Goal: Register for event/course

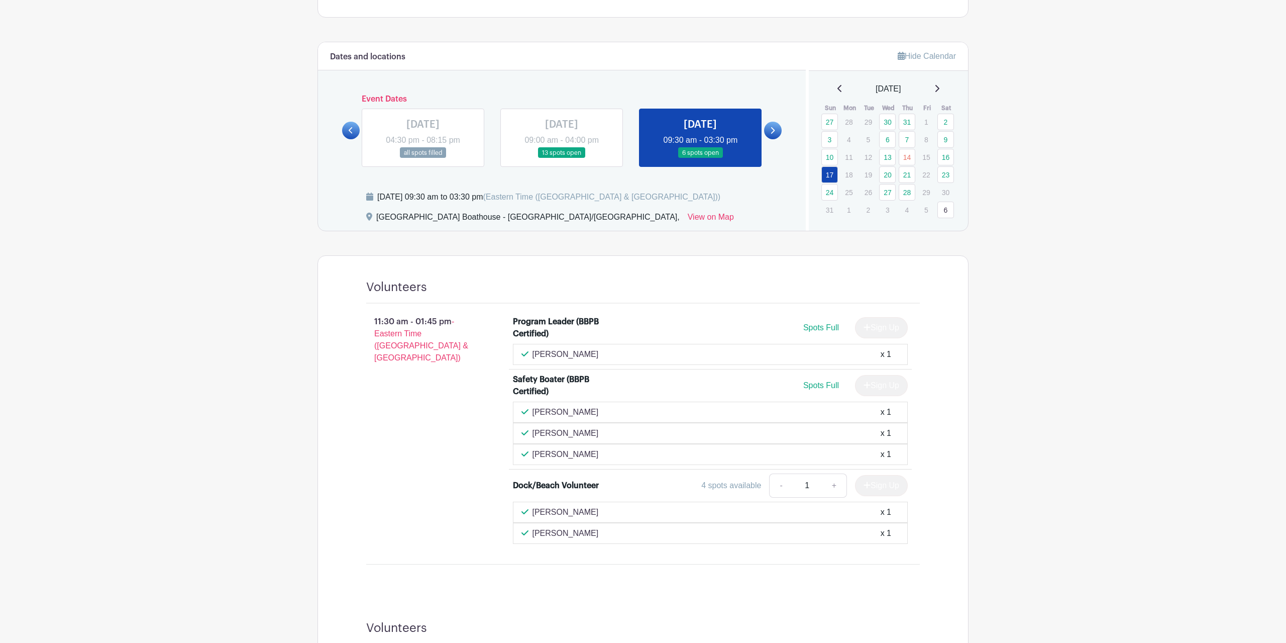
scroll to position [219, 0]
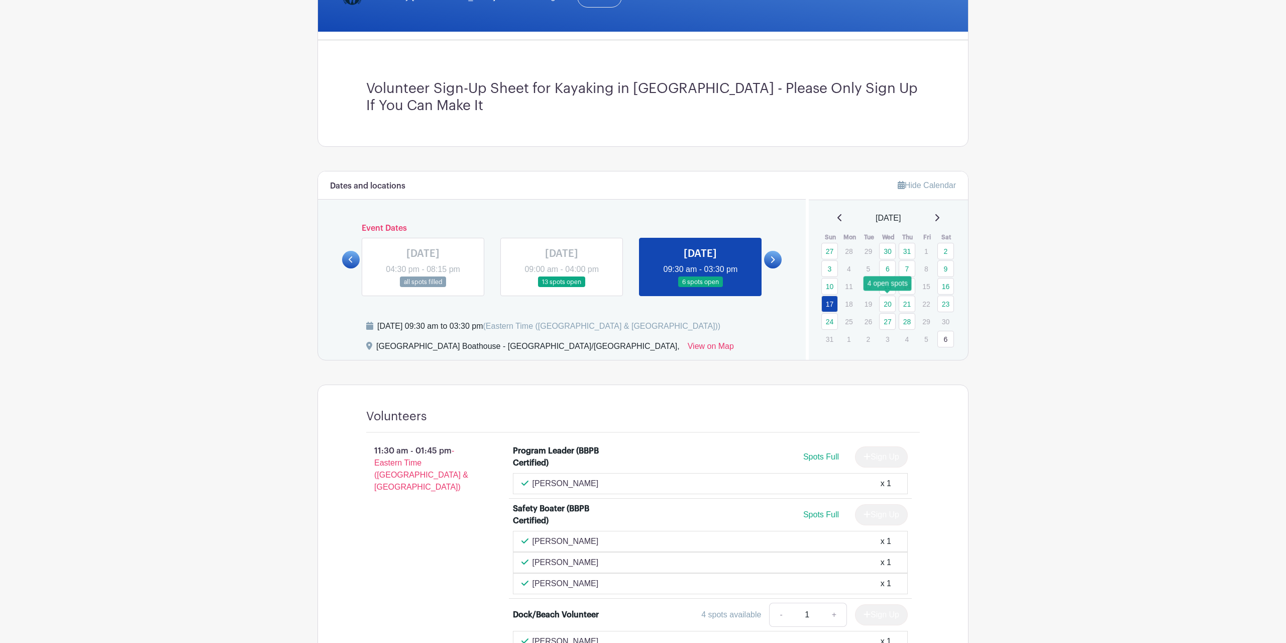
click at [890, 304] on link "20" at bounding box center [887, 303] width 17 height 17
click at [888, 303] on link "20" at bounding box center [887, 303] width 17 height 17
click at [776, 259] on link at bounding box center [773, 260] width 18 height 18
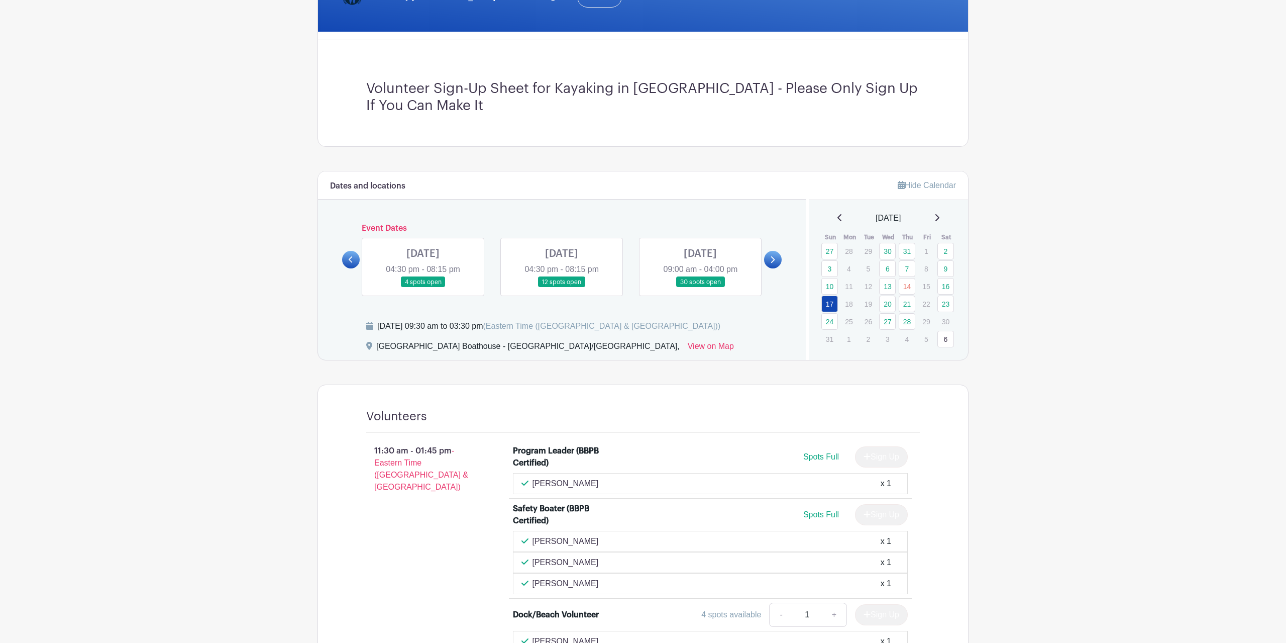
click at [423, 287] on link at bounding box center [423, 287] width 0 height 0
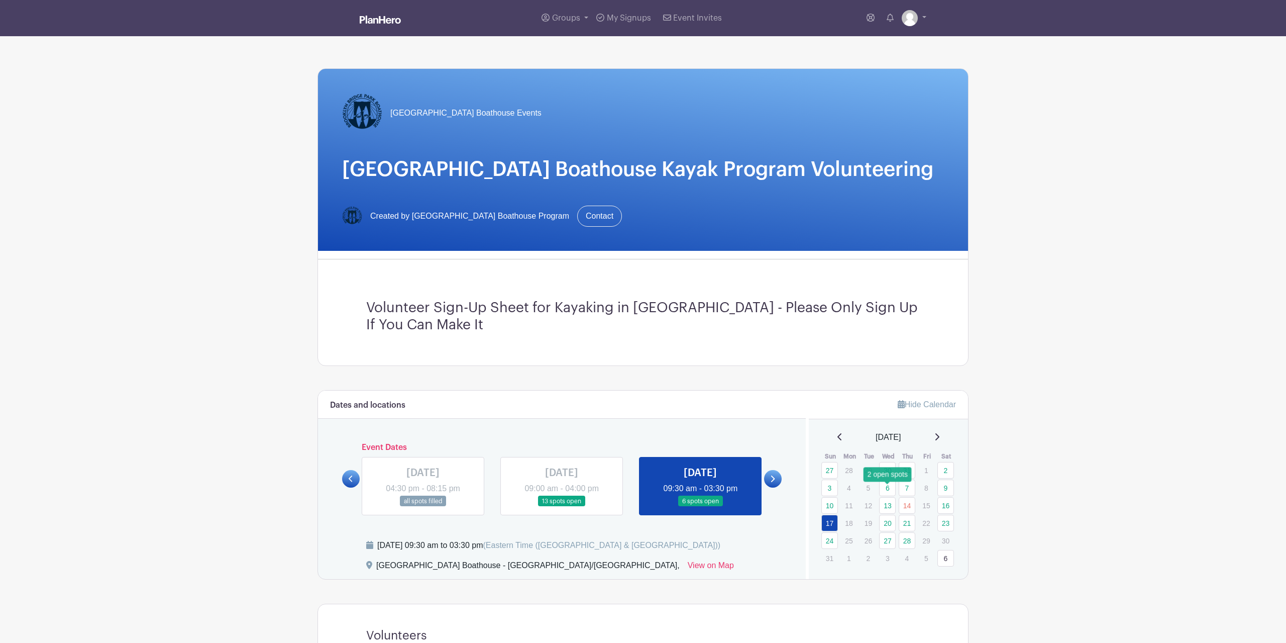
click at [892, 515] on link "20" at bounding box center [887, 523] width 17 height 17
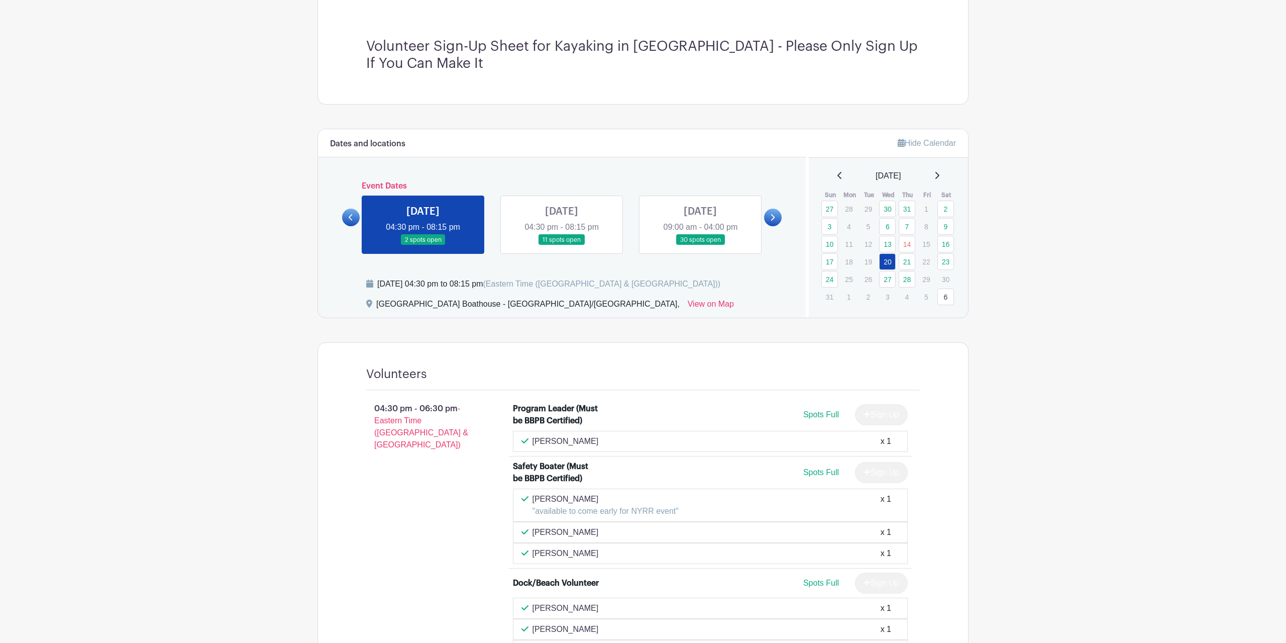
scroll to position [261, 0]
click at [906, 253] on link "21" at bounding box center [907, 261] width 17 height 17
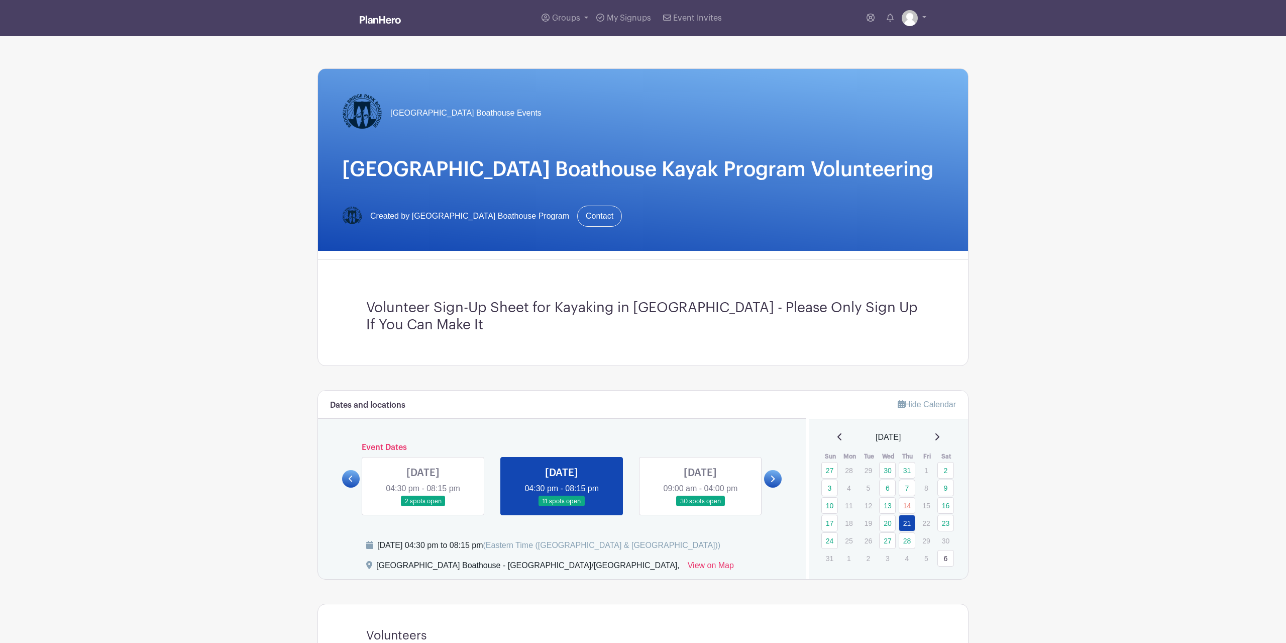
click at [701, 507] on link at bounding box center [701, 507] width 0 height 0
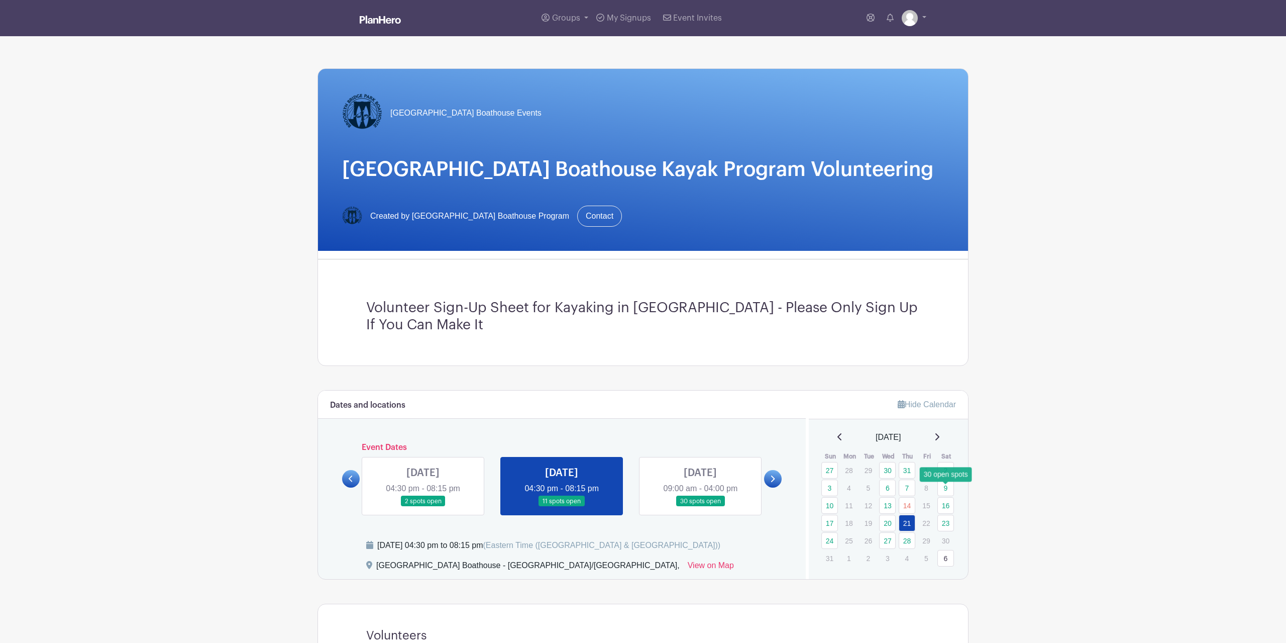
click at [951, 515] on link "23" at bounding box center [946, 523] width 17 height 17
click at [701, 507] on link at bounding box center [701, 507] width 0 height 0
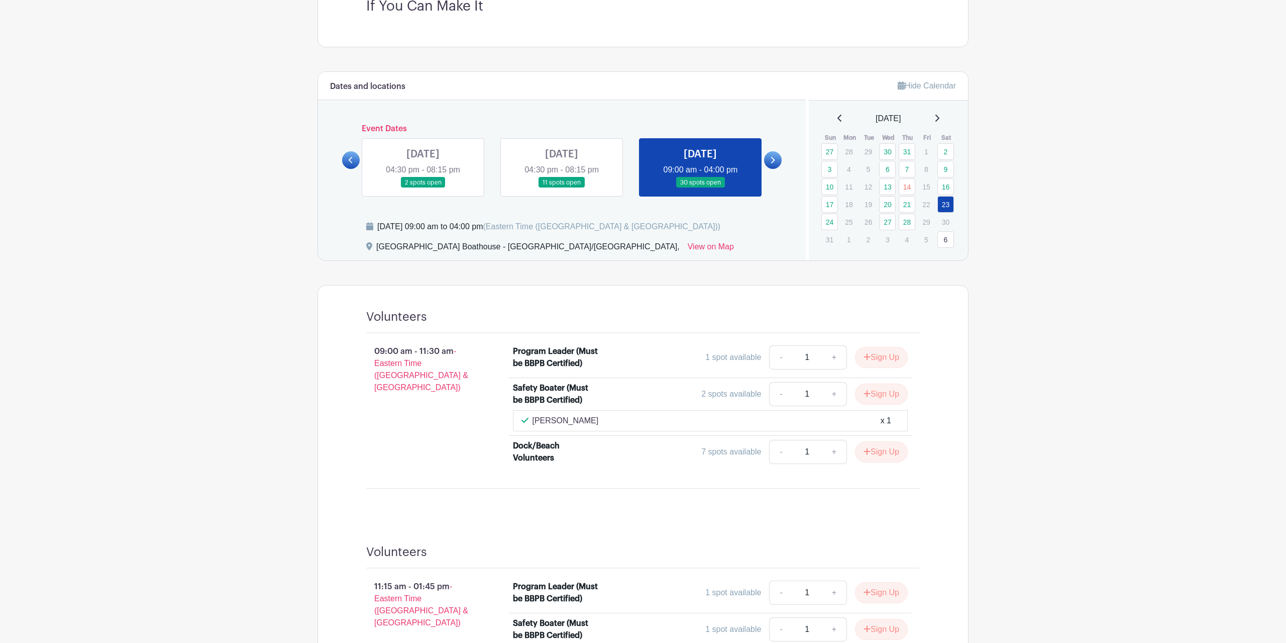
scroll to position [302, 0]
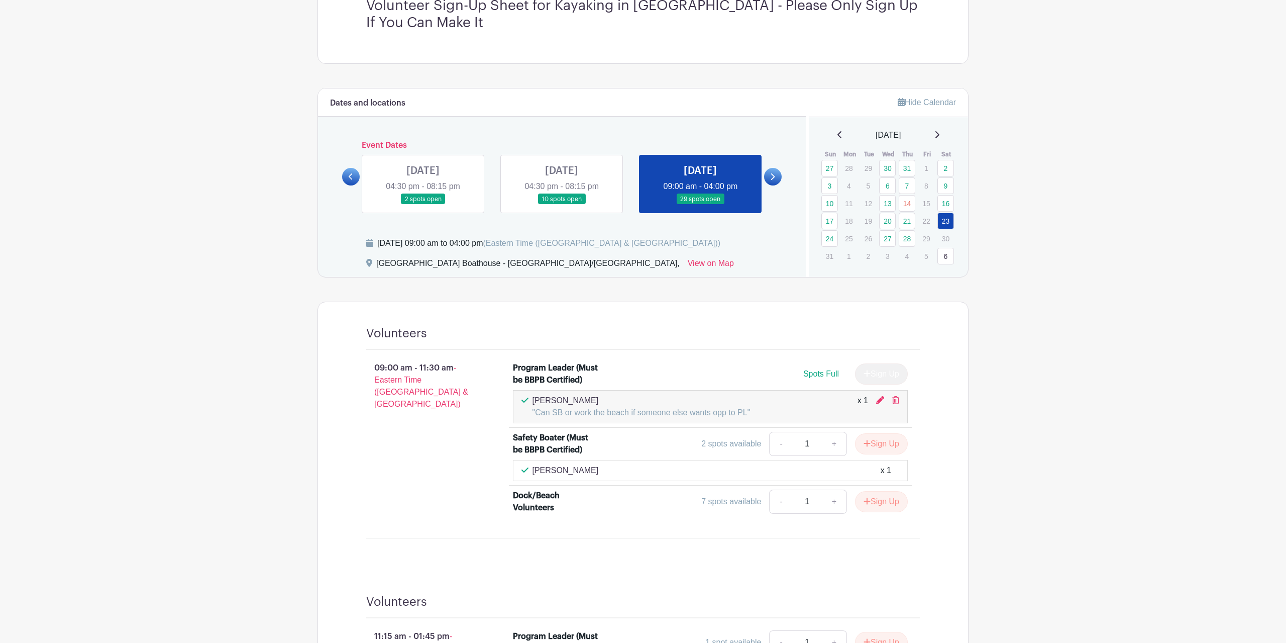
click at [423, 205] on link at bounding box center [423, 205] width 0 height 0
